Goal: Information Seeking & Learning: Learn about a topic

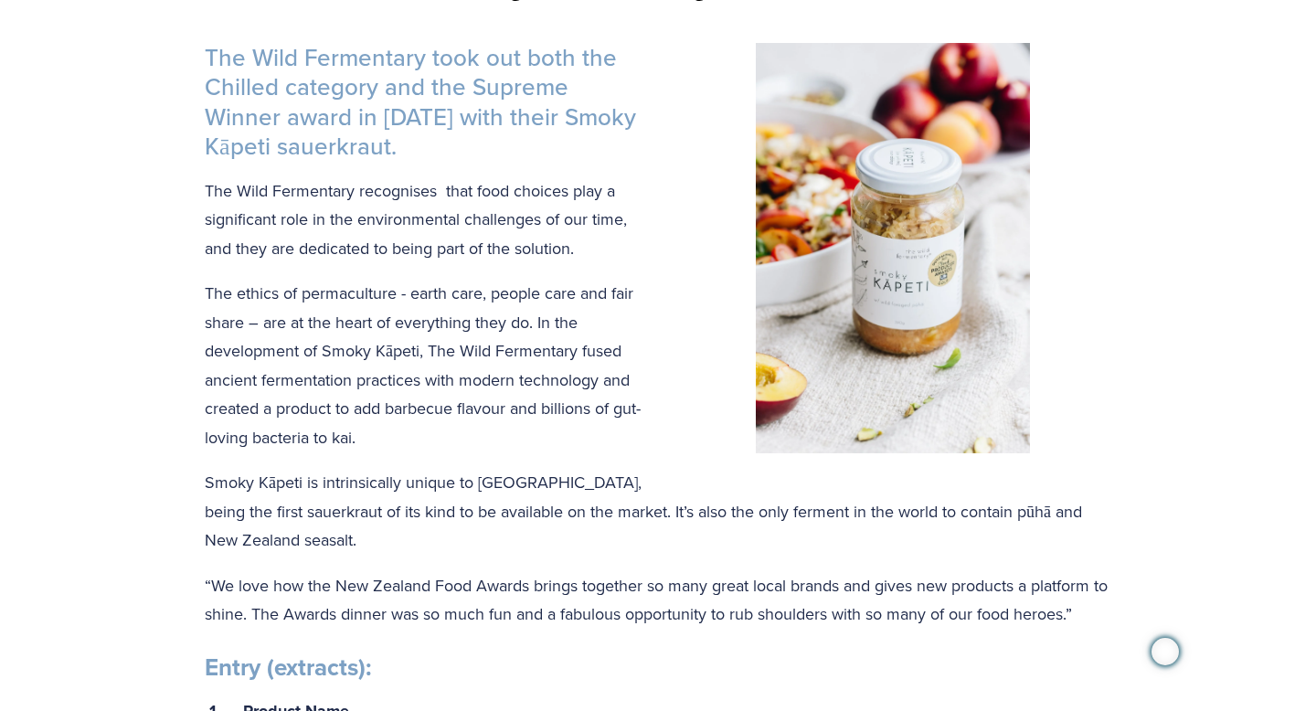
scroll to position [580, 0]
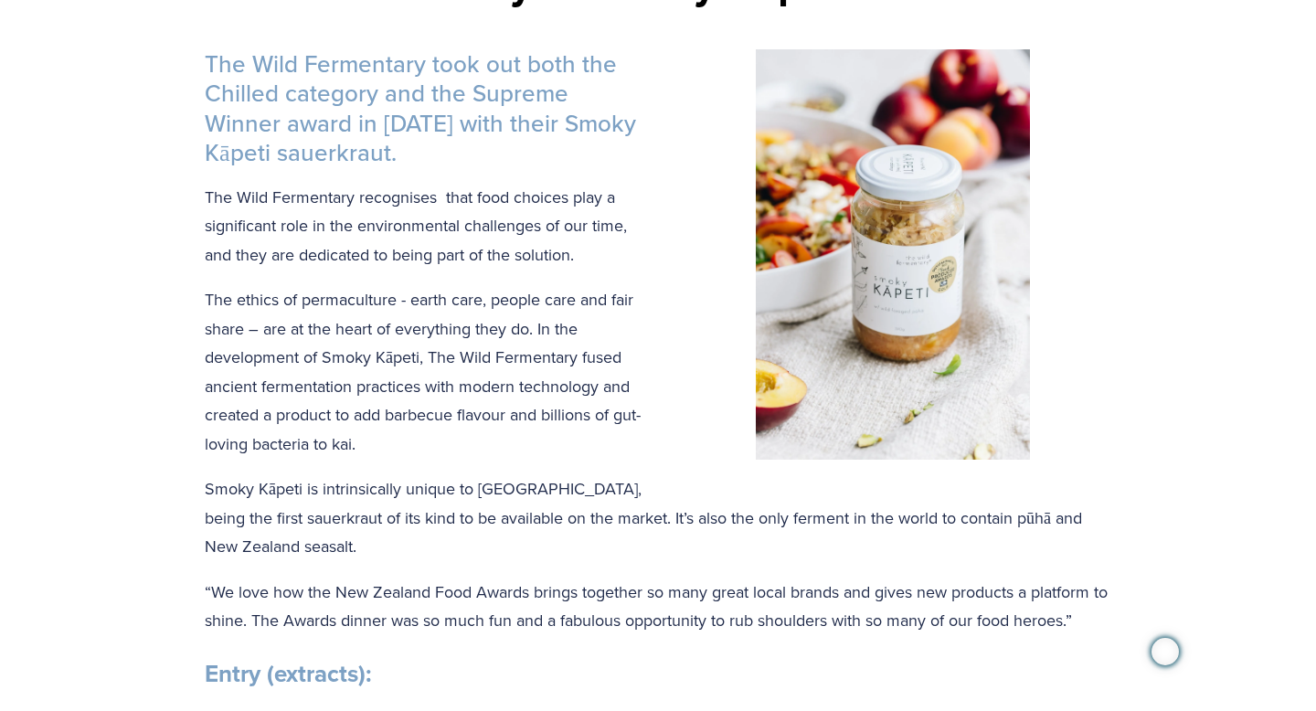
click at [885, 83] on img at bounding box center [893, 254] width 274 height 411
click at [998, 196] on img at bounding box center [893, 254] width 274 height 411
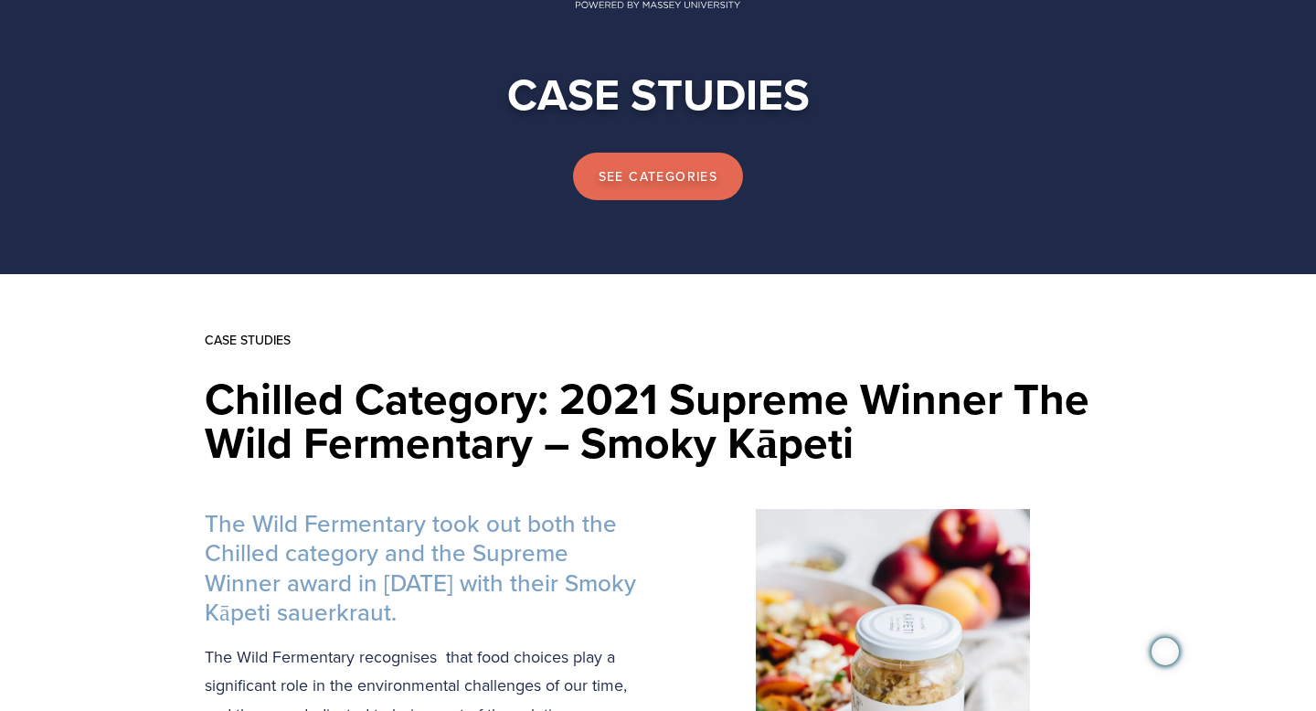
scroll to position [119, 0]
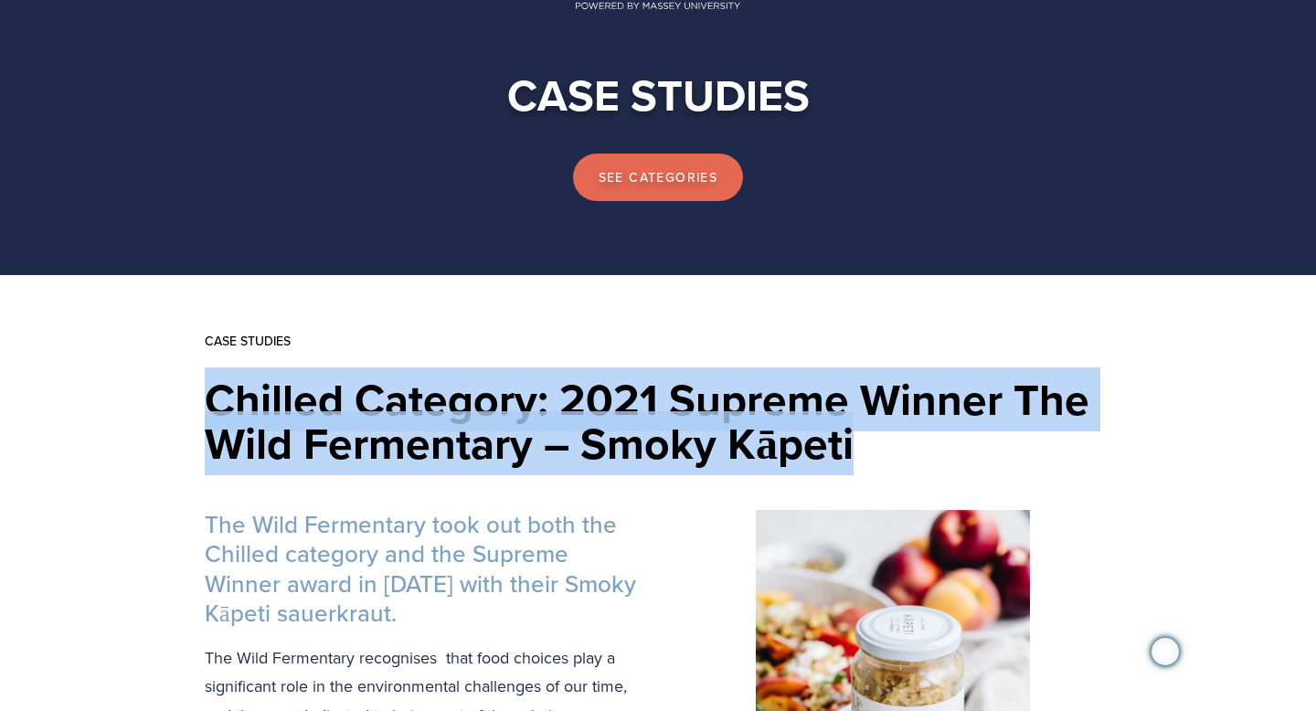
drag, startPoint x: 207, startPoint y: 391, endPoint x: 953, endPoint y: 459, distance: 748.9
click at [953, 459] on h1 "Chilled Category: 2021 Supreme Winner The Wild Fermentary – Smoky Kāpeti" at bounding box center [658, 422] width 907 height 88
copy h1 "Chilled Category: 2021 Supreme Winner The Wild Fermentary – Smoky Kāpeti"
